Goal: Check status: Check status

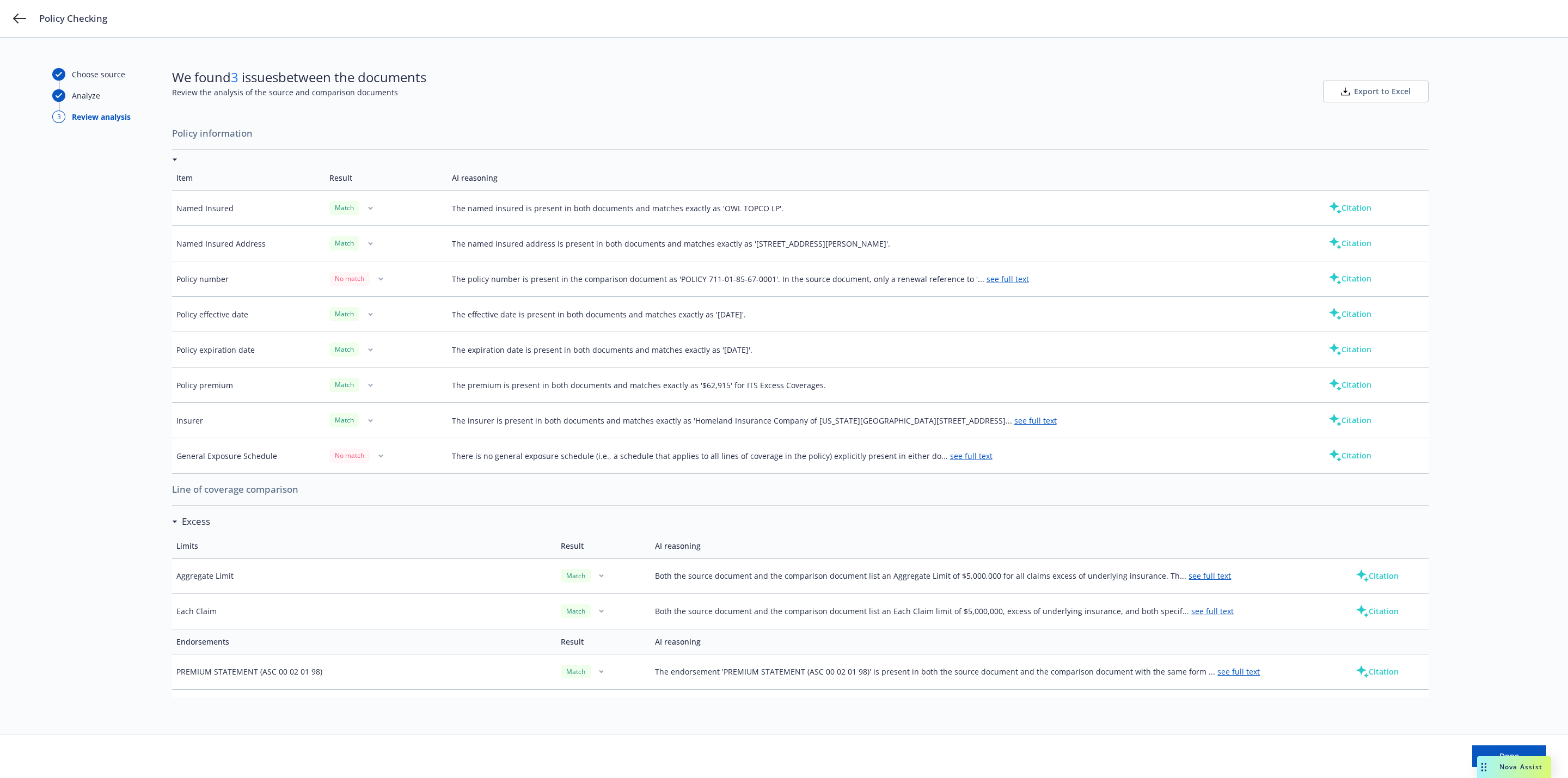
scroll to position [440, 0]
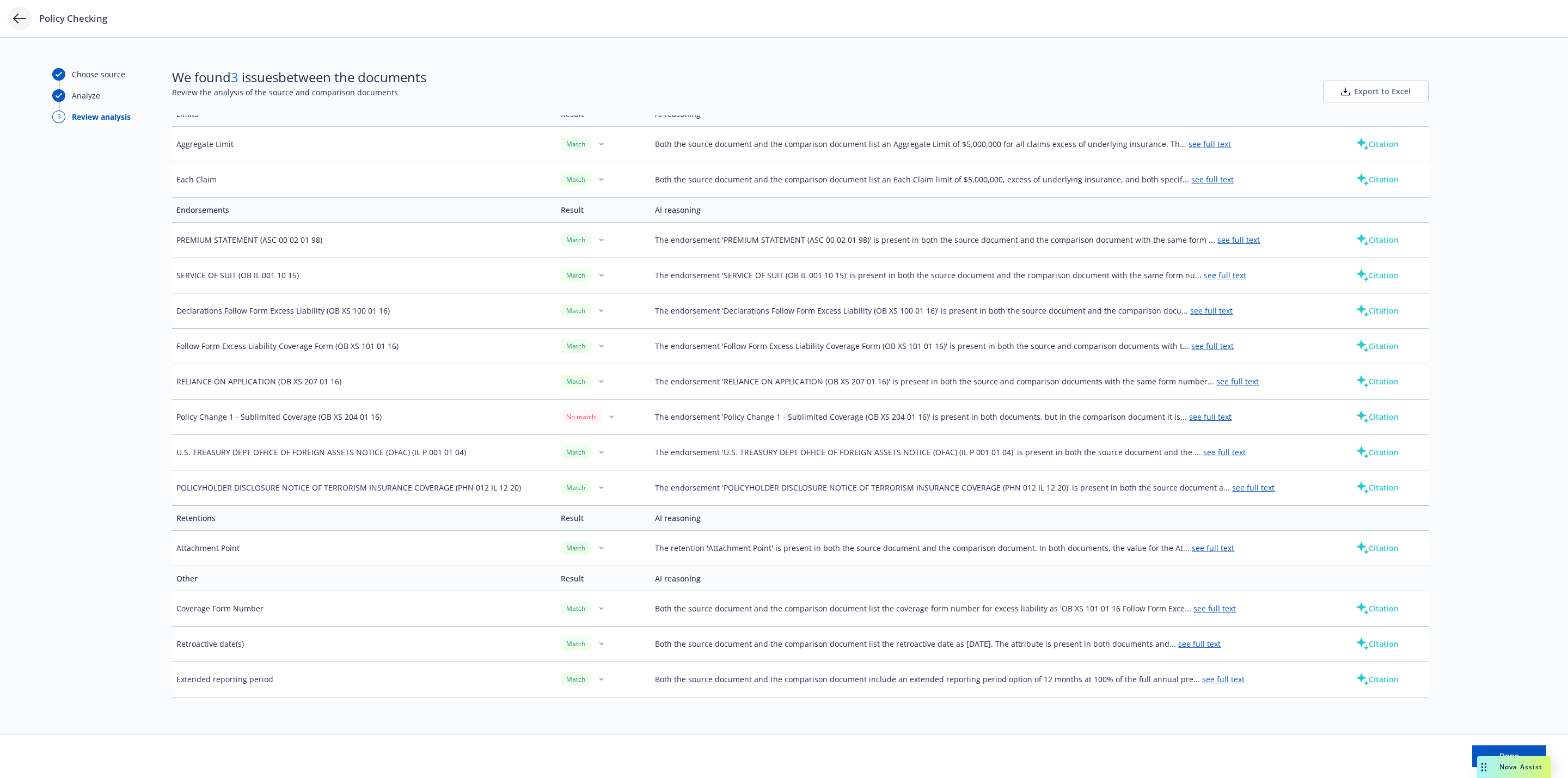
click at [23, 18] on icon at bounding box center [19, 18] width 13 height 10
